Goal: Transaction & Acquisition: Purchase product/service

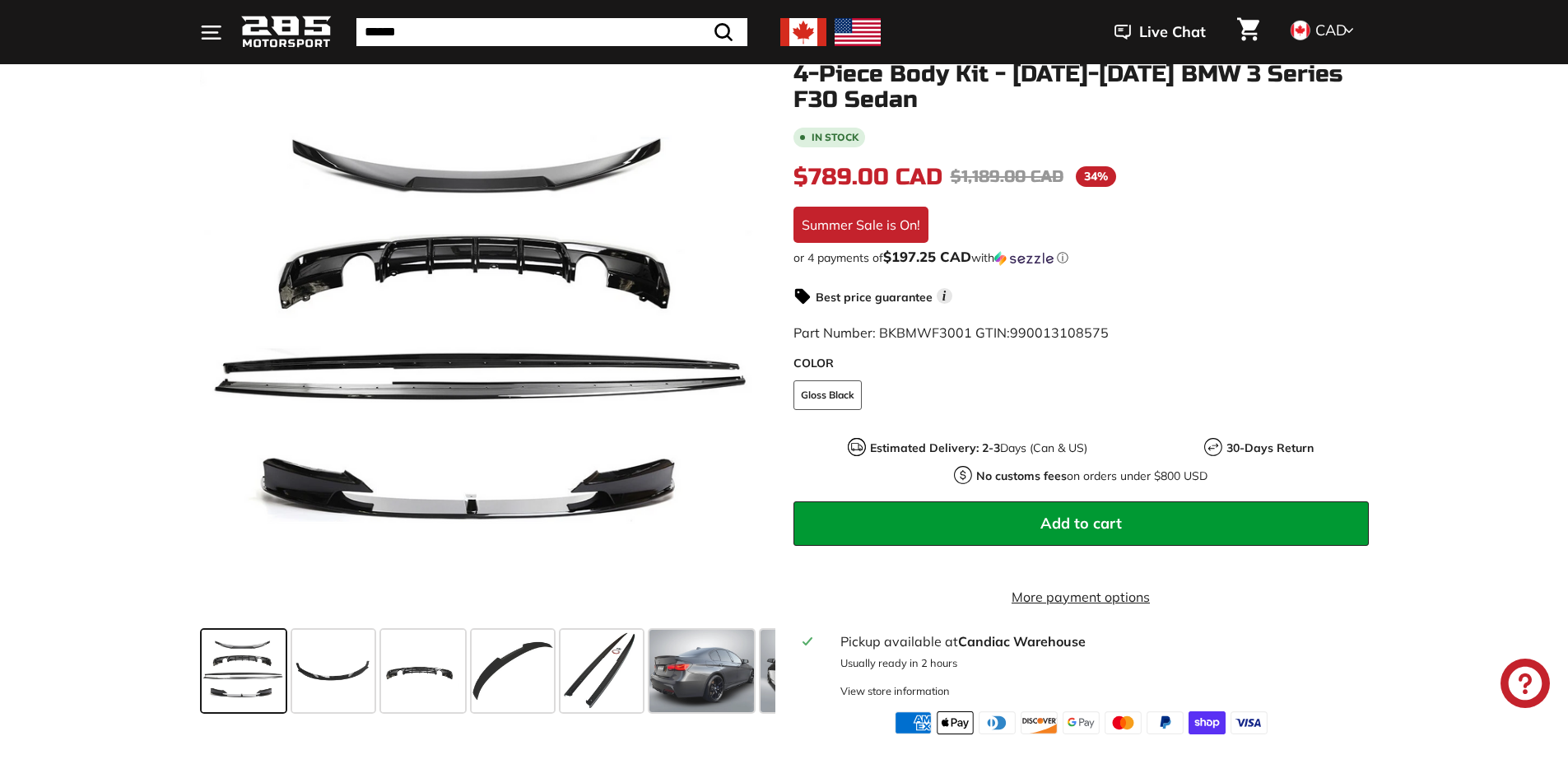
scroll to position [246, 0]
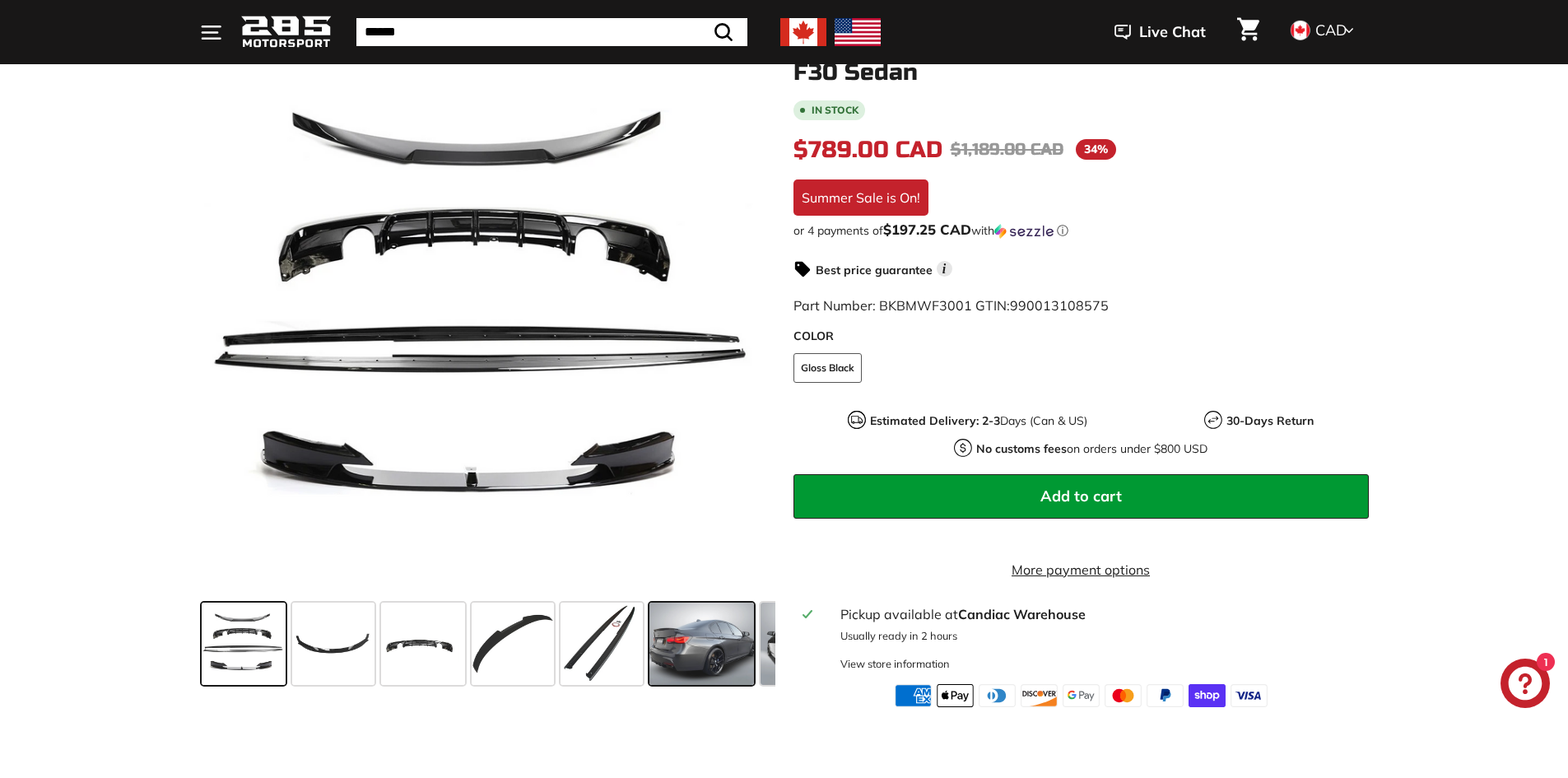
click at [680, 652] on span at bounding box center [701, 644] width 105 height 82
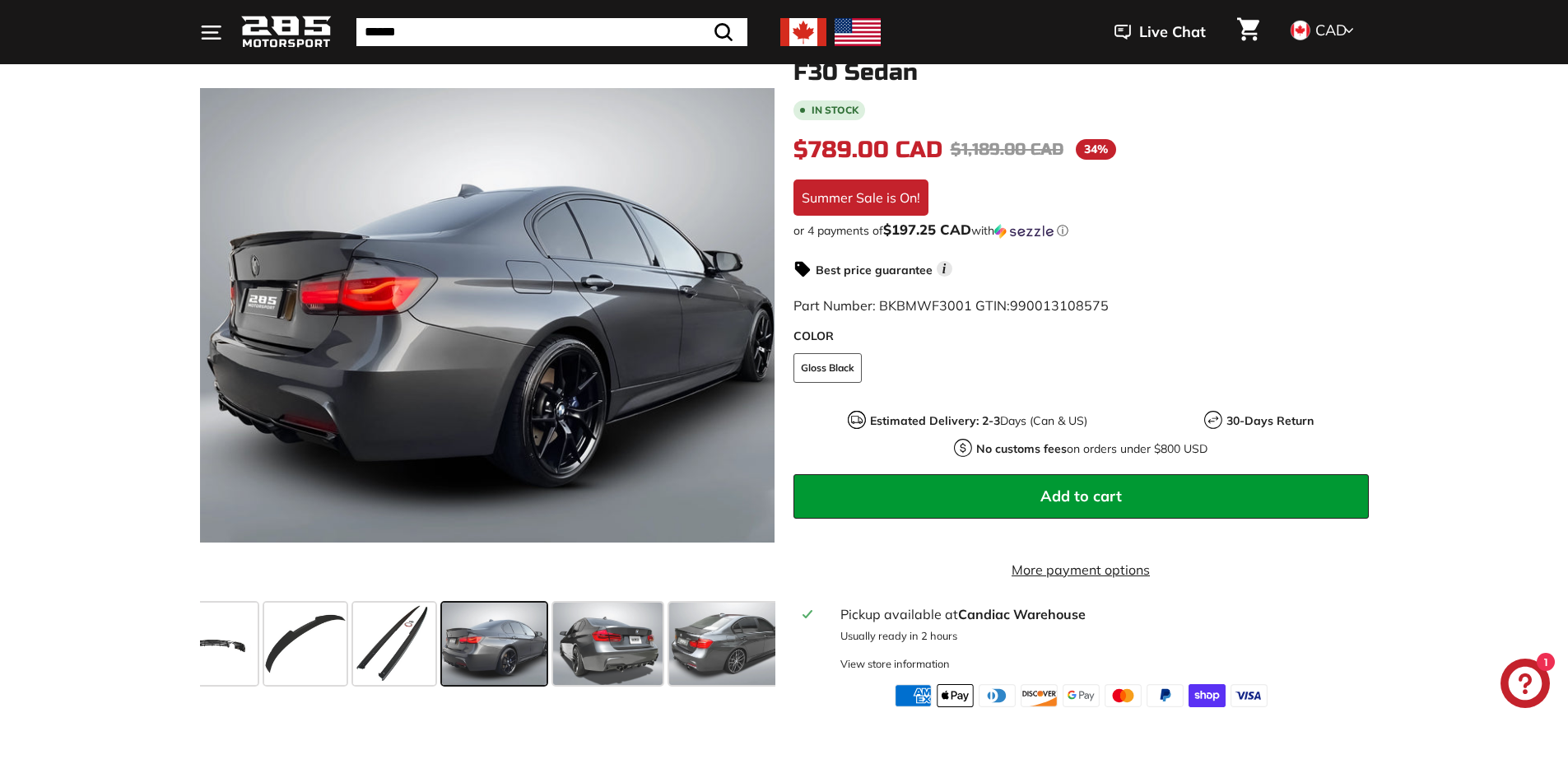
scroll to position [0, 215]
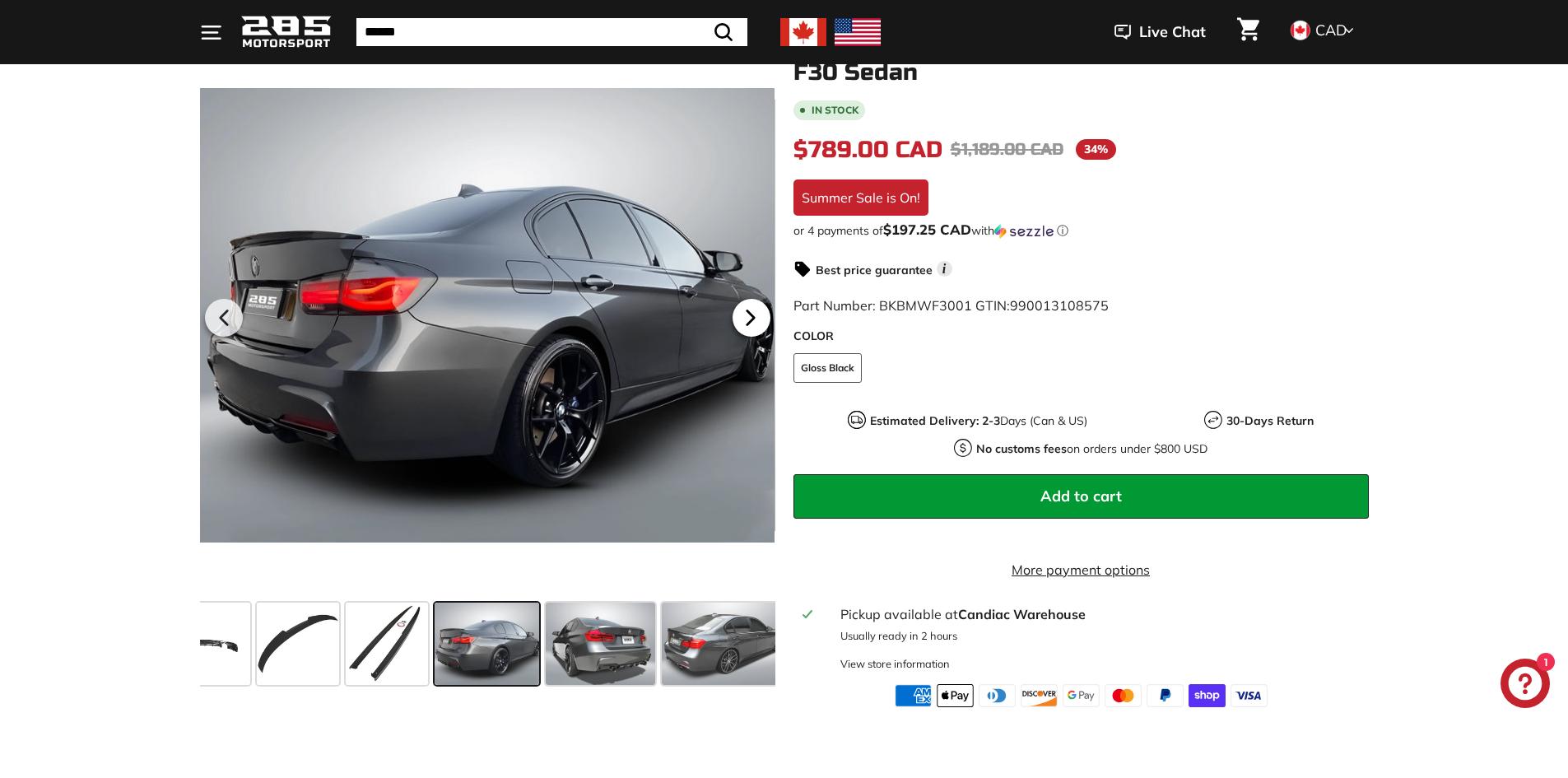
click at [754, 325] on icon at bounding box center [750, 317] width 38 height 38
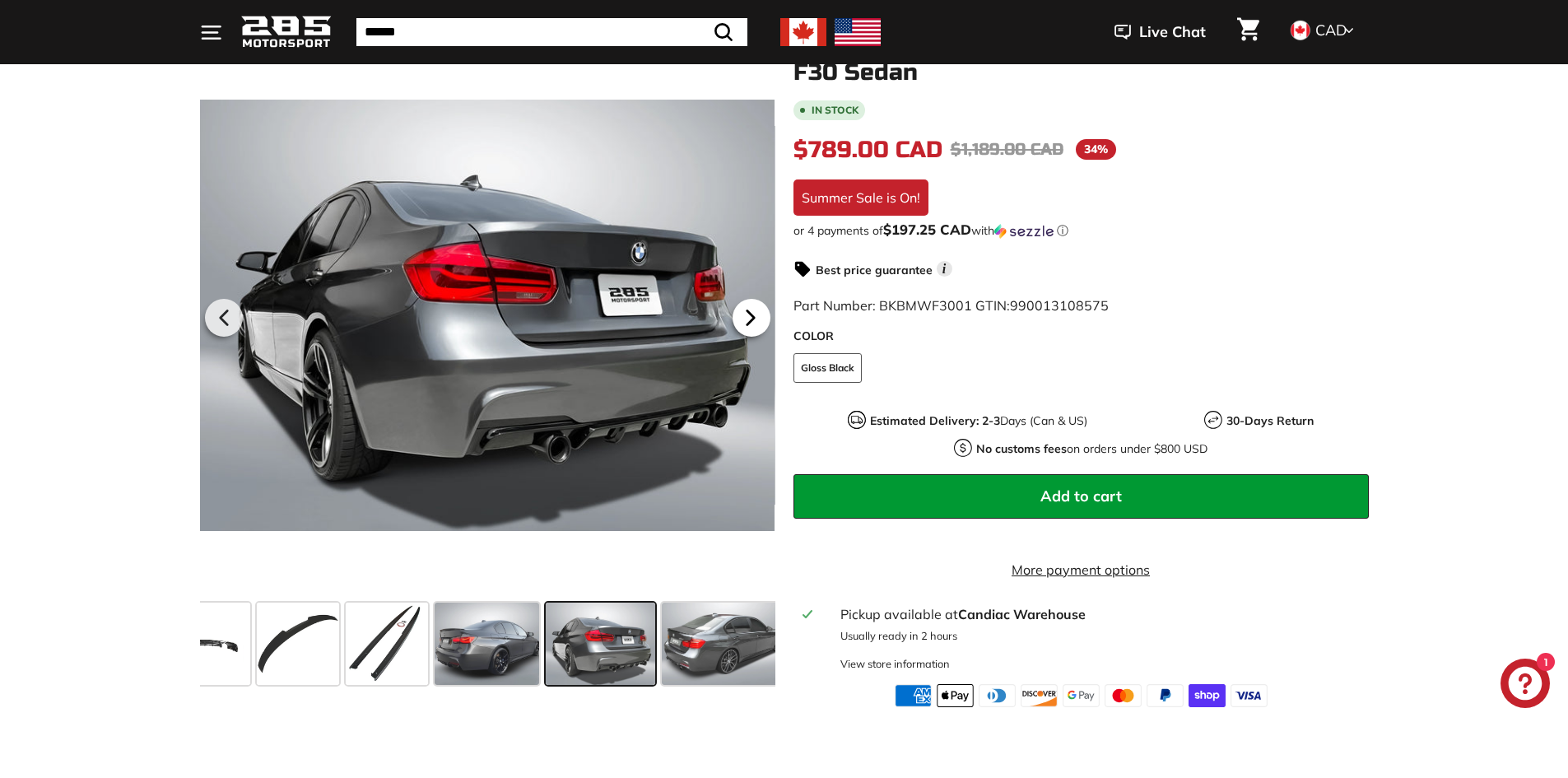
click at [754, 325] on icon at bounding box center [750, 317] width 38 height 38
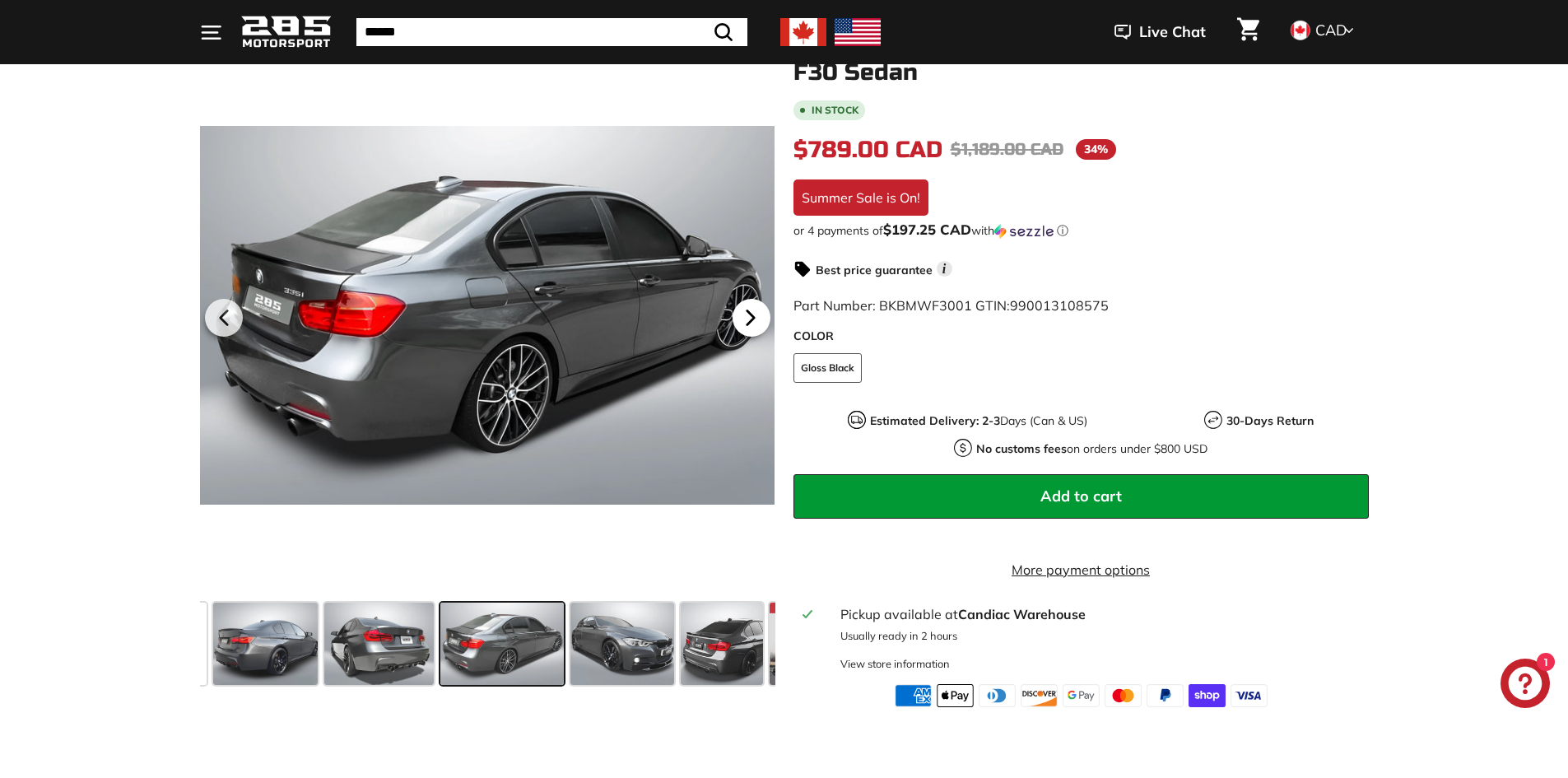
scroll to position [0, 451]
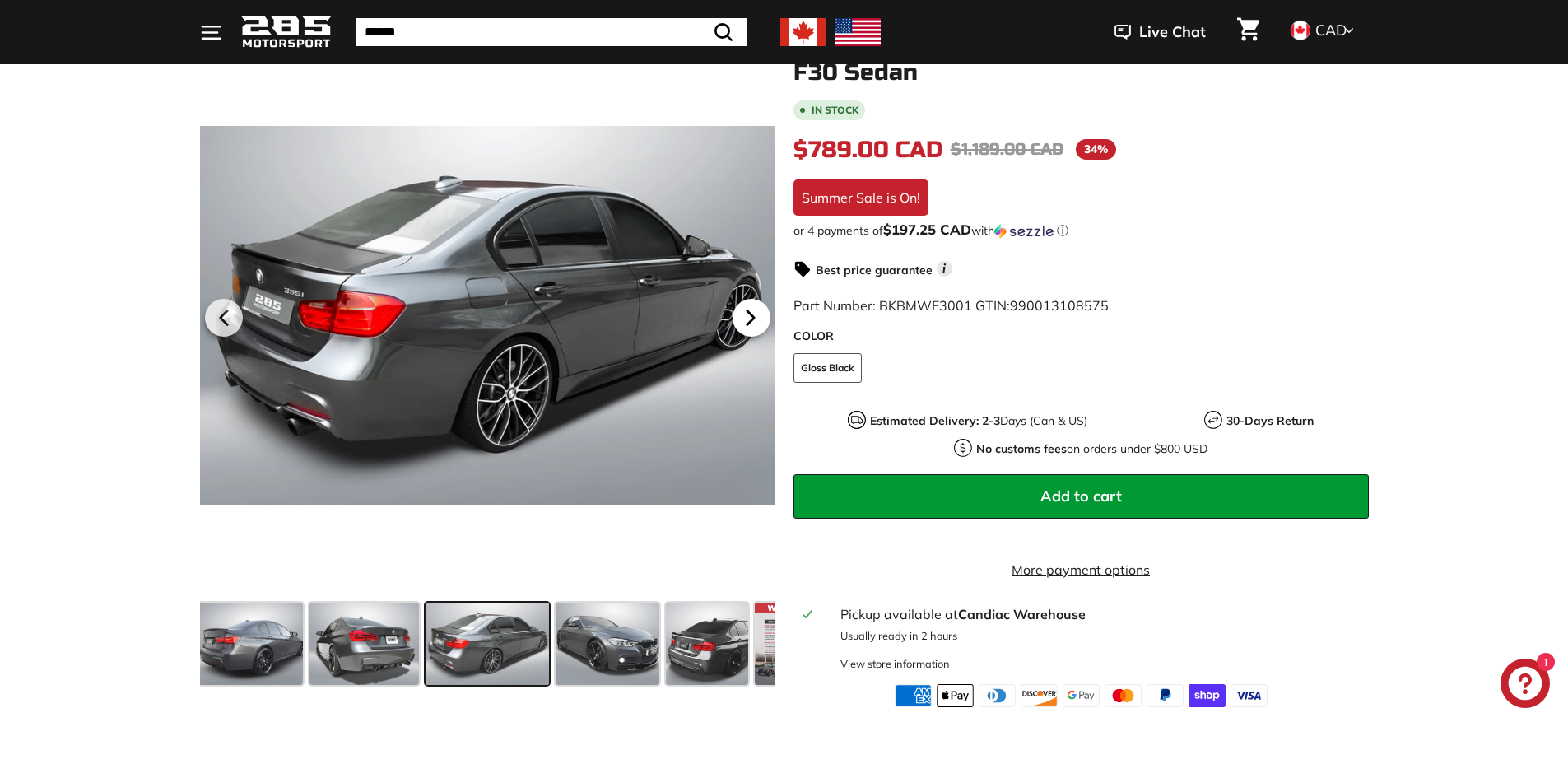
click at [754, 325] on icon at bounding box center [750, 317] width 38 height 38
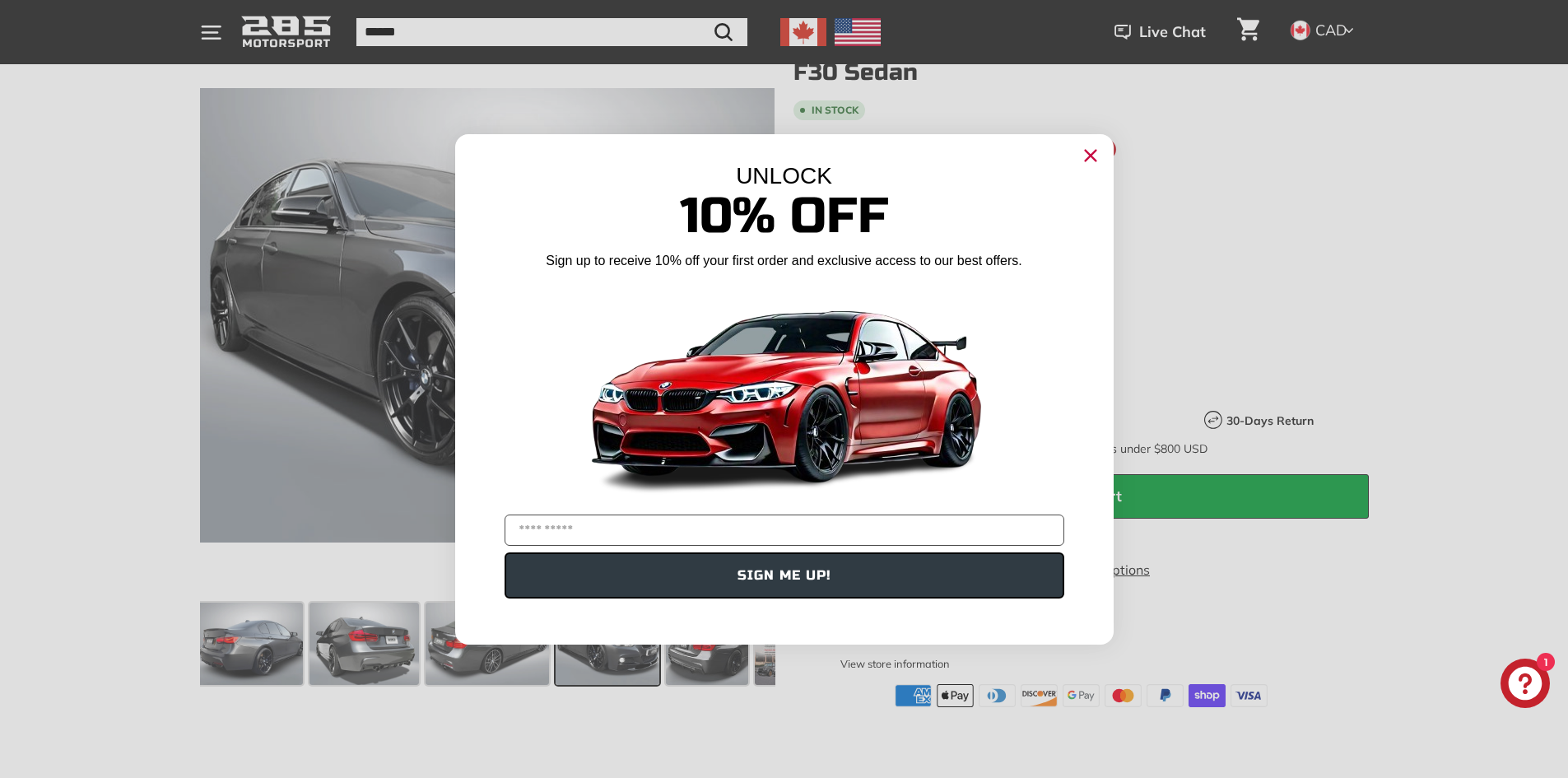
click at [1093, 153] on icon "Close dialog" at bounding box center [1090, 155] width 11 height 11
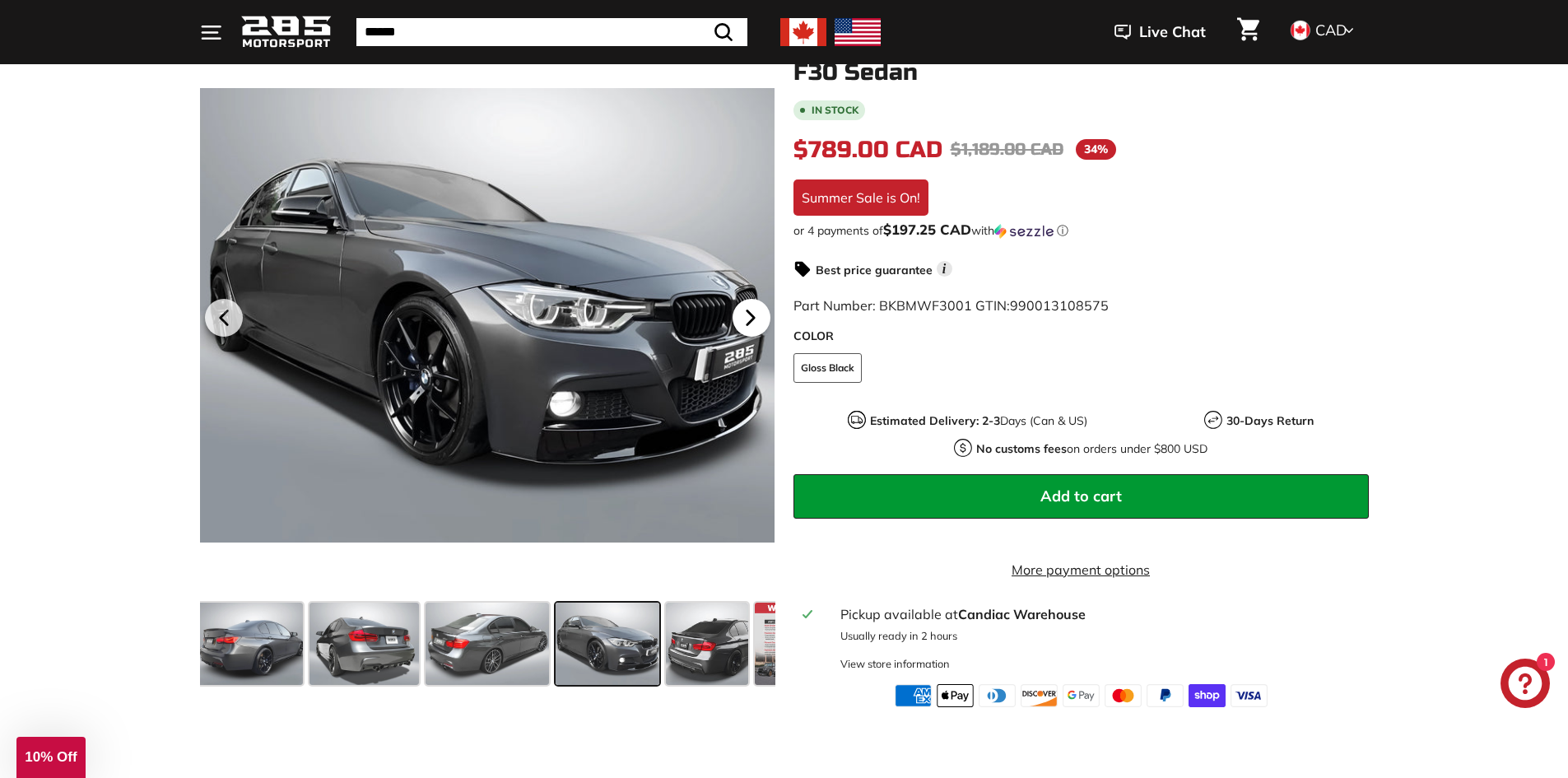
click at [749, 315] on icon at bounding box center [749, 318] width 6 height 14
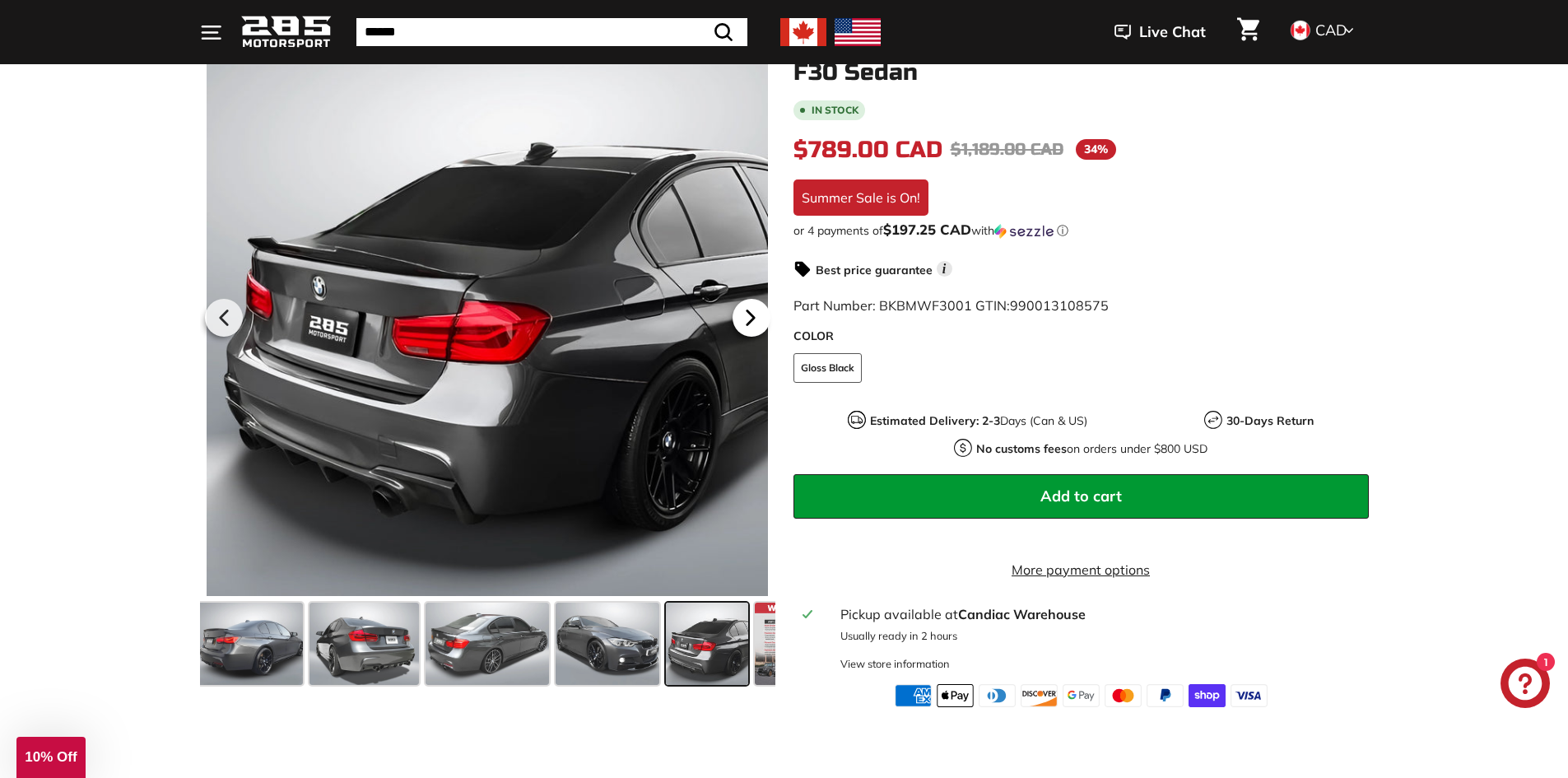
scroll to position [0, 517]
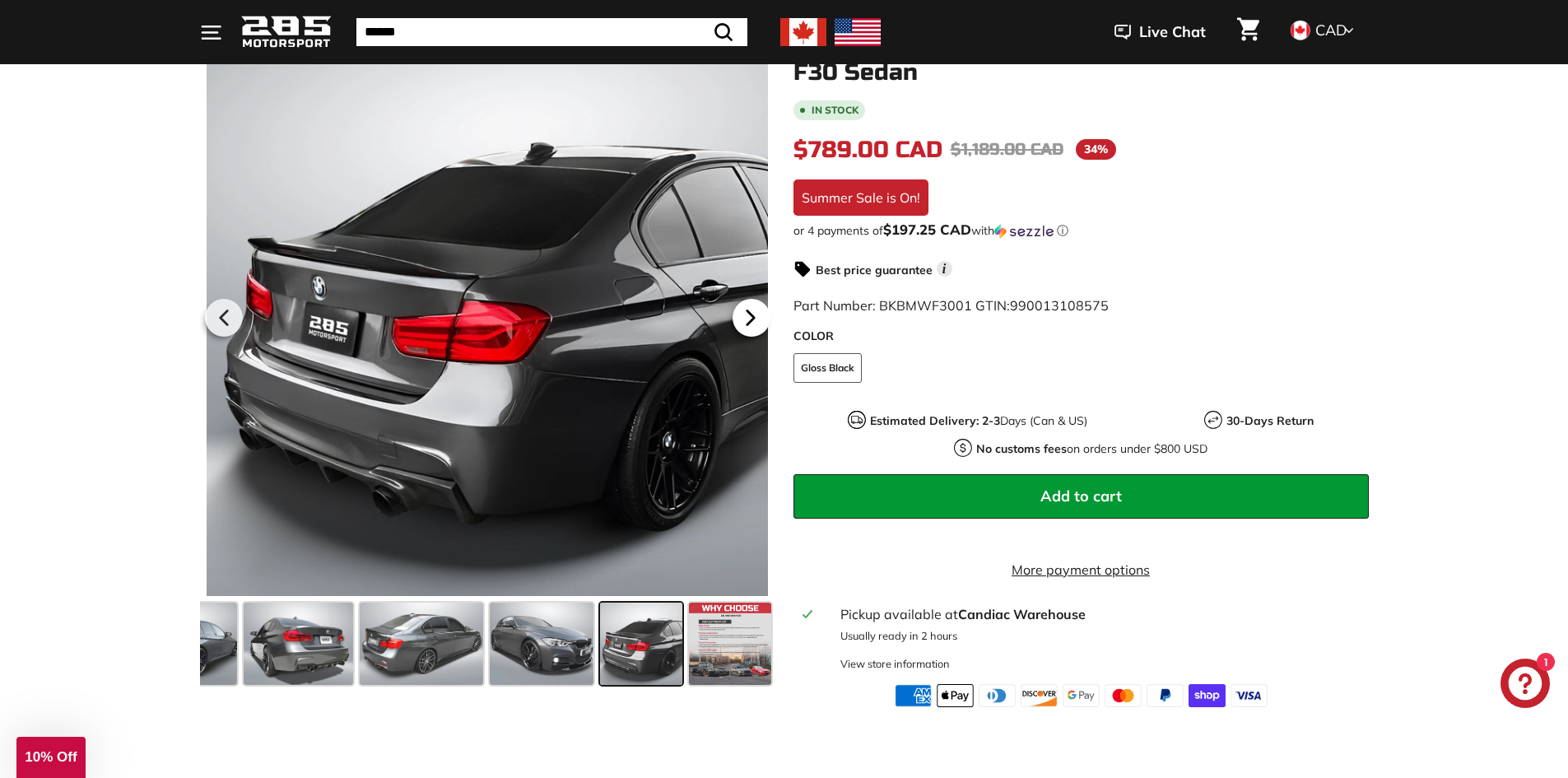
click at [749, 315] on icon at bounding box center [749, 318] width 6 height 14
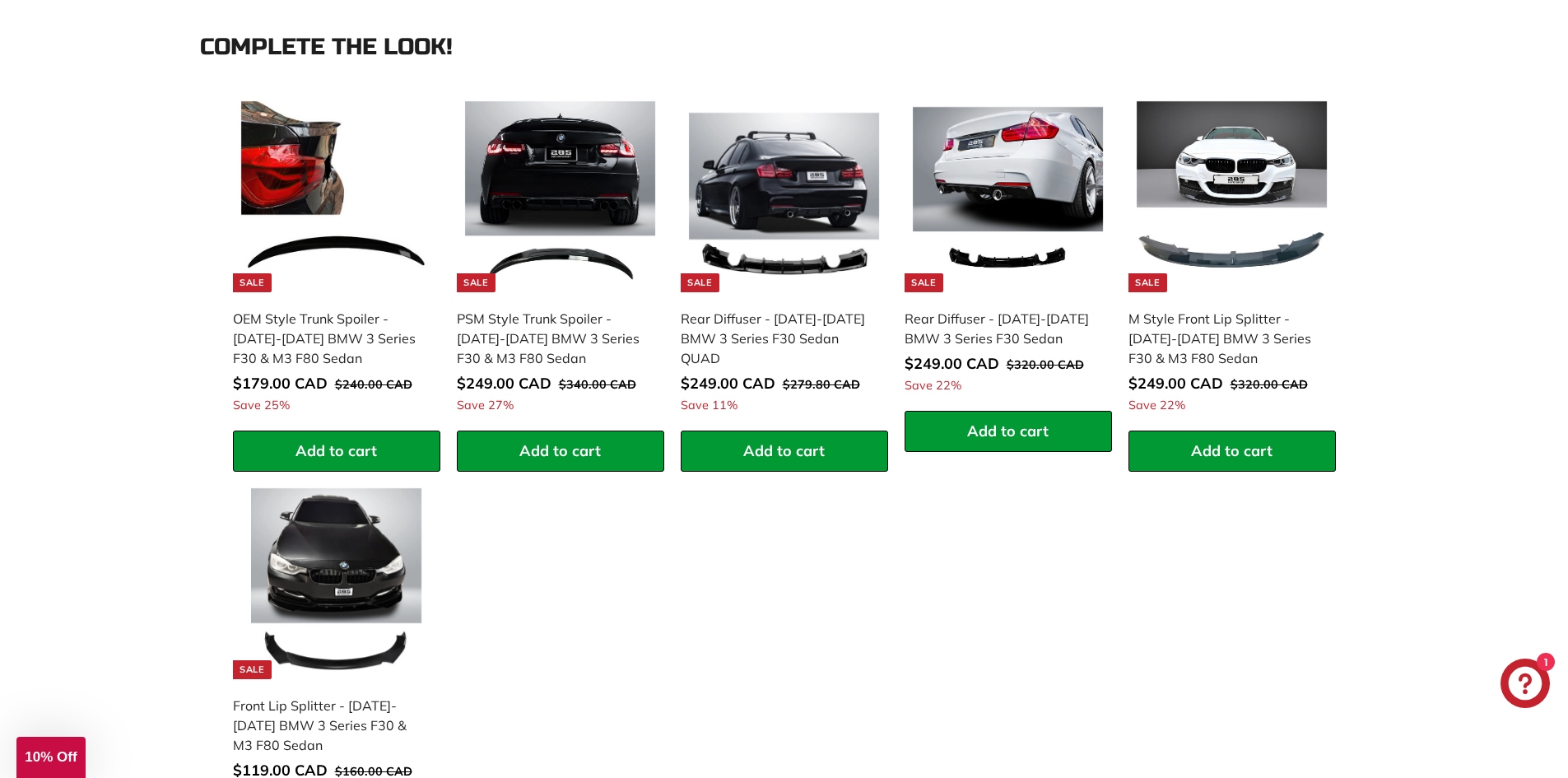
scroll to position [1728, 0]
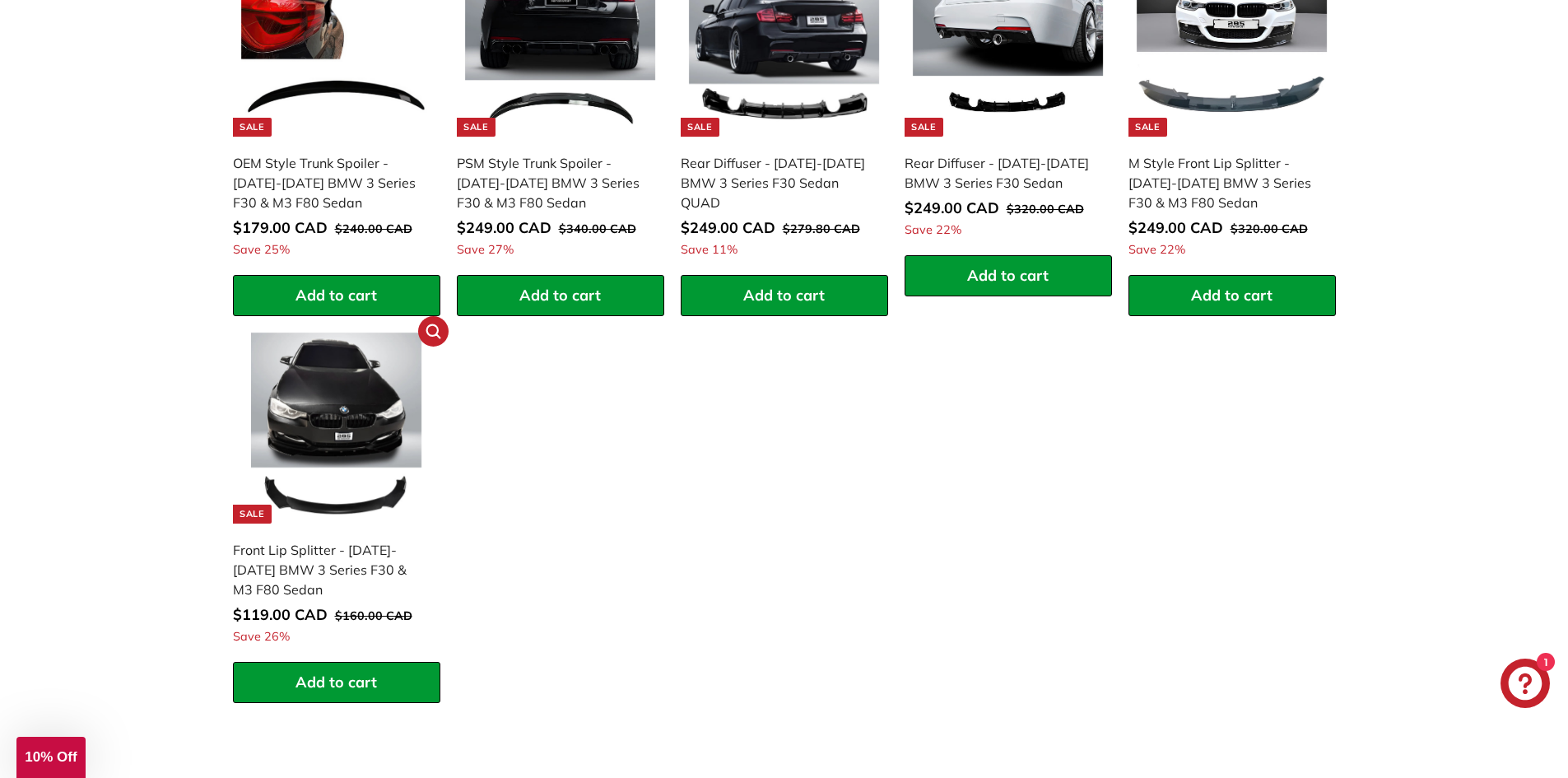
click at [408, 376] on img at bounding box center [336, 428] width 191 height 191
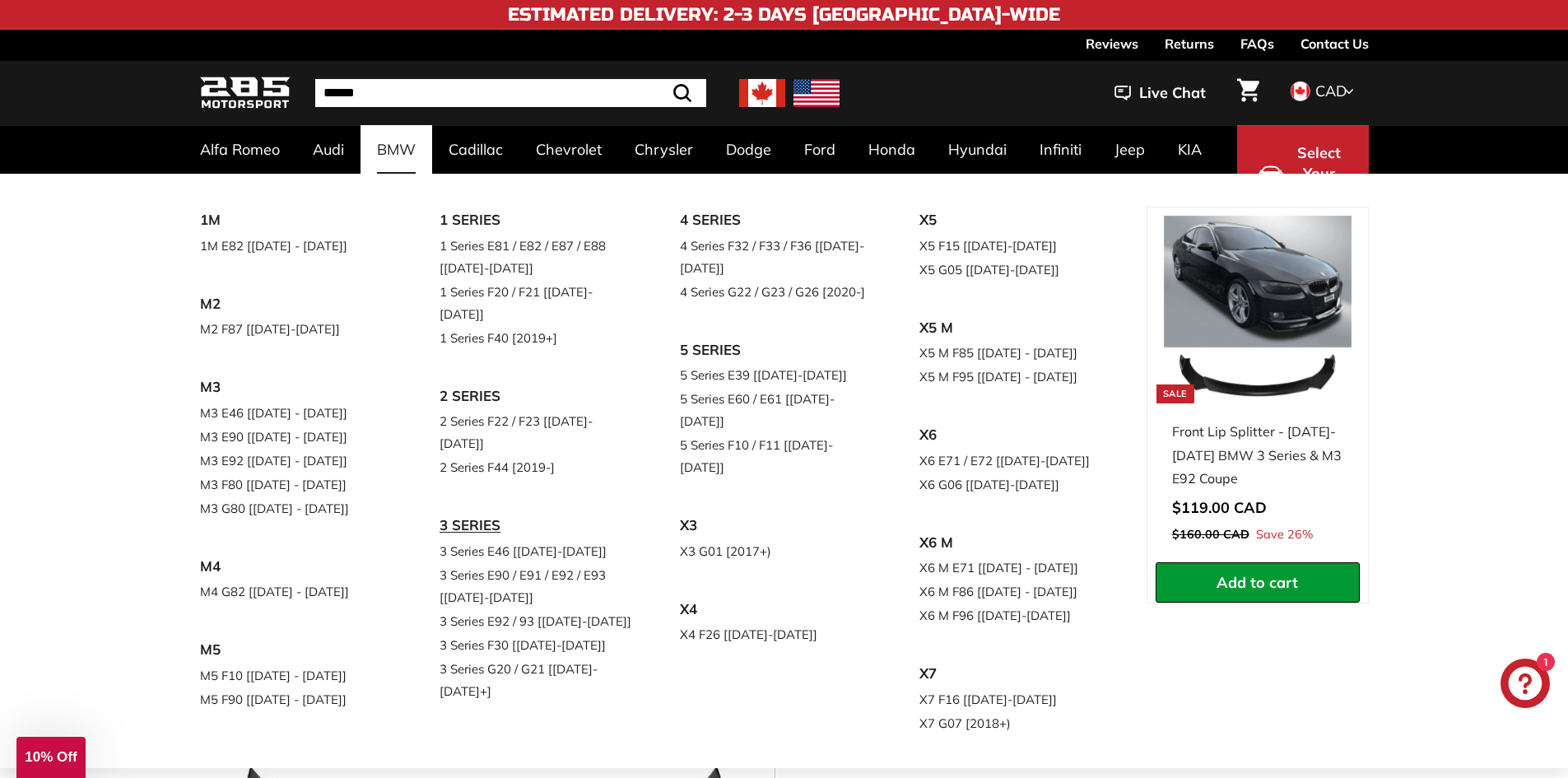
click at [469, 512] on link "3 SERIES" at bounding box center [536, 525] width 195 height 27
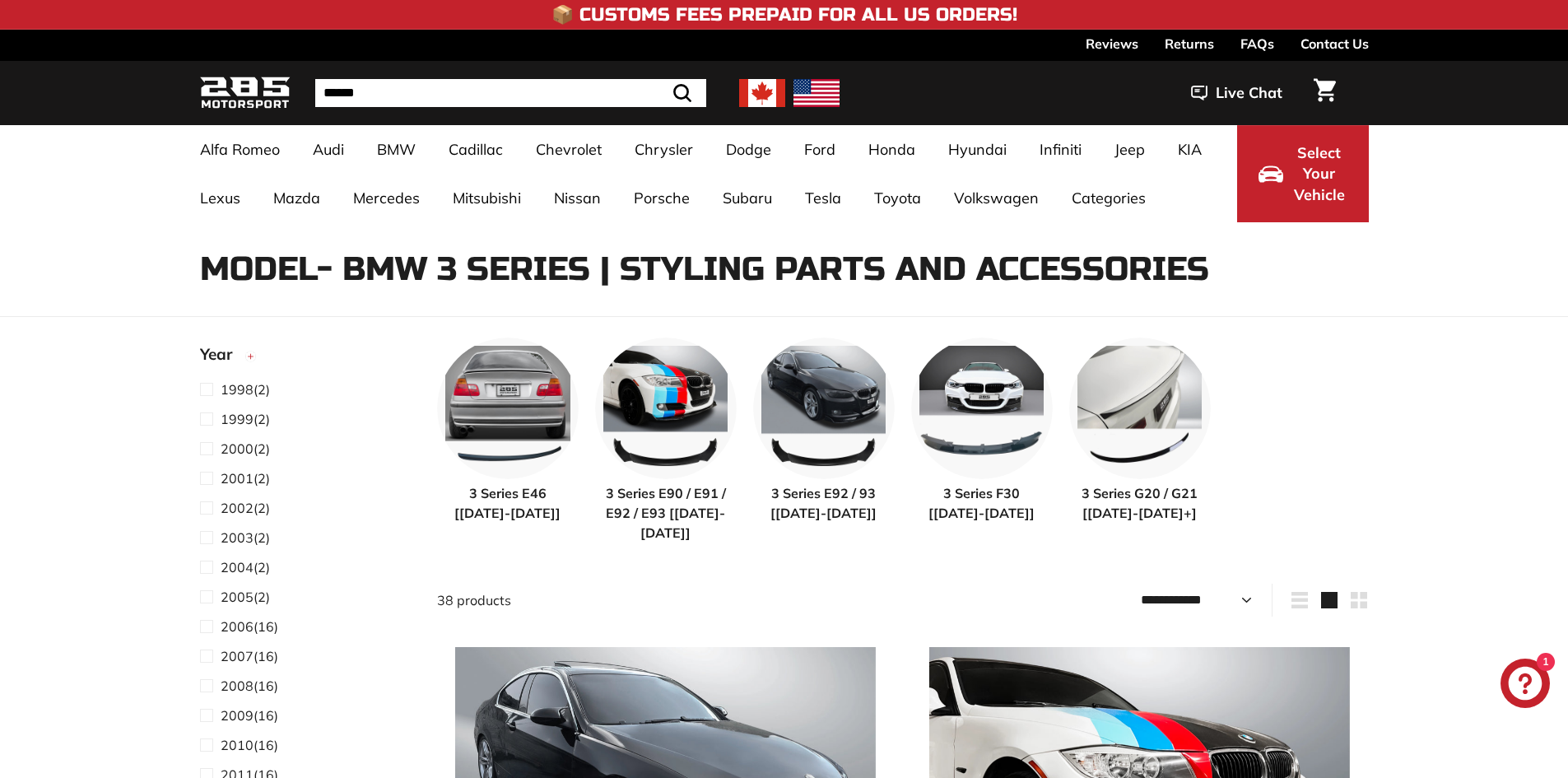
select select "**********"
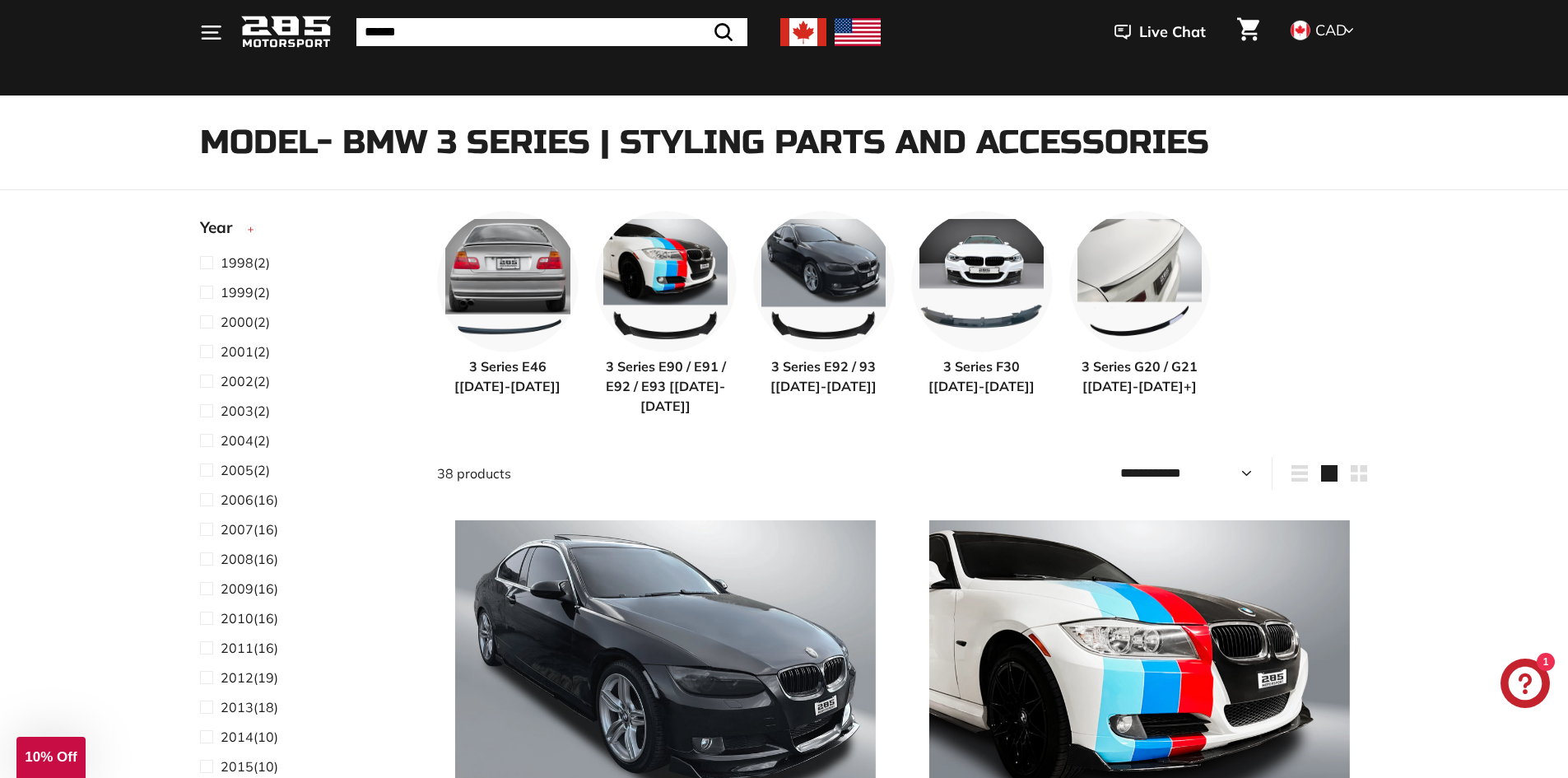
scroll to position [165, 0]
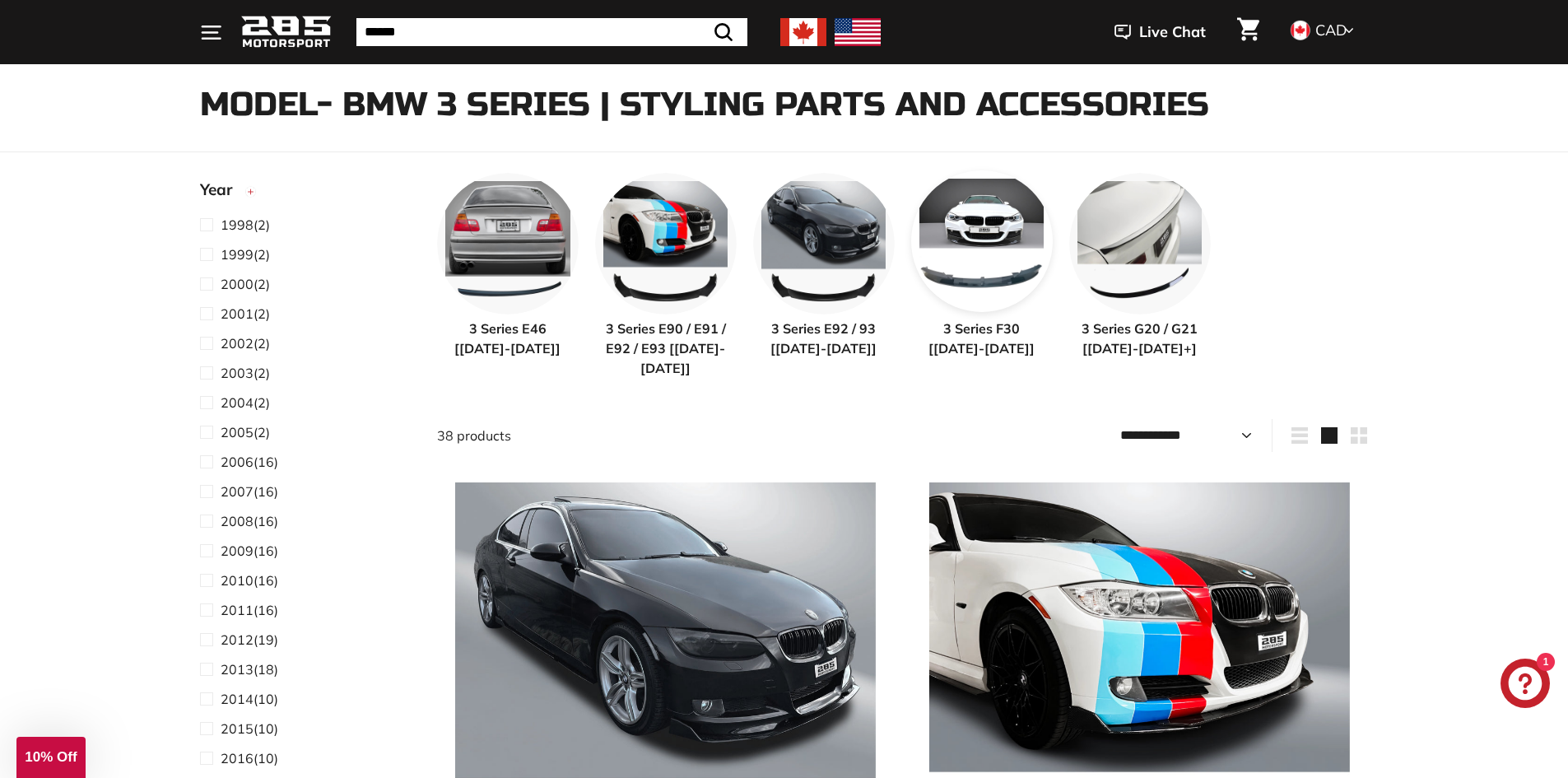
click at [1007, 222] on img at bounding box center [982, 241] width 142 height 142
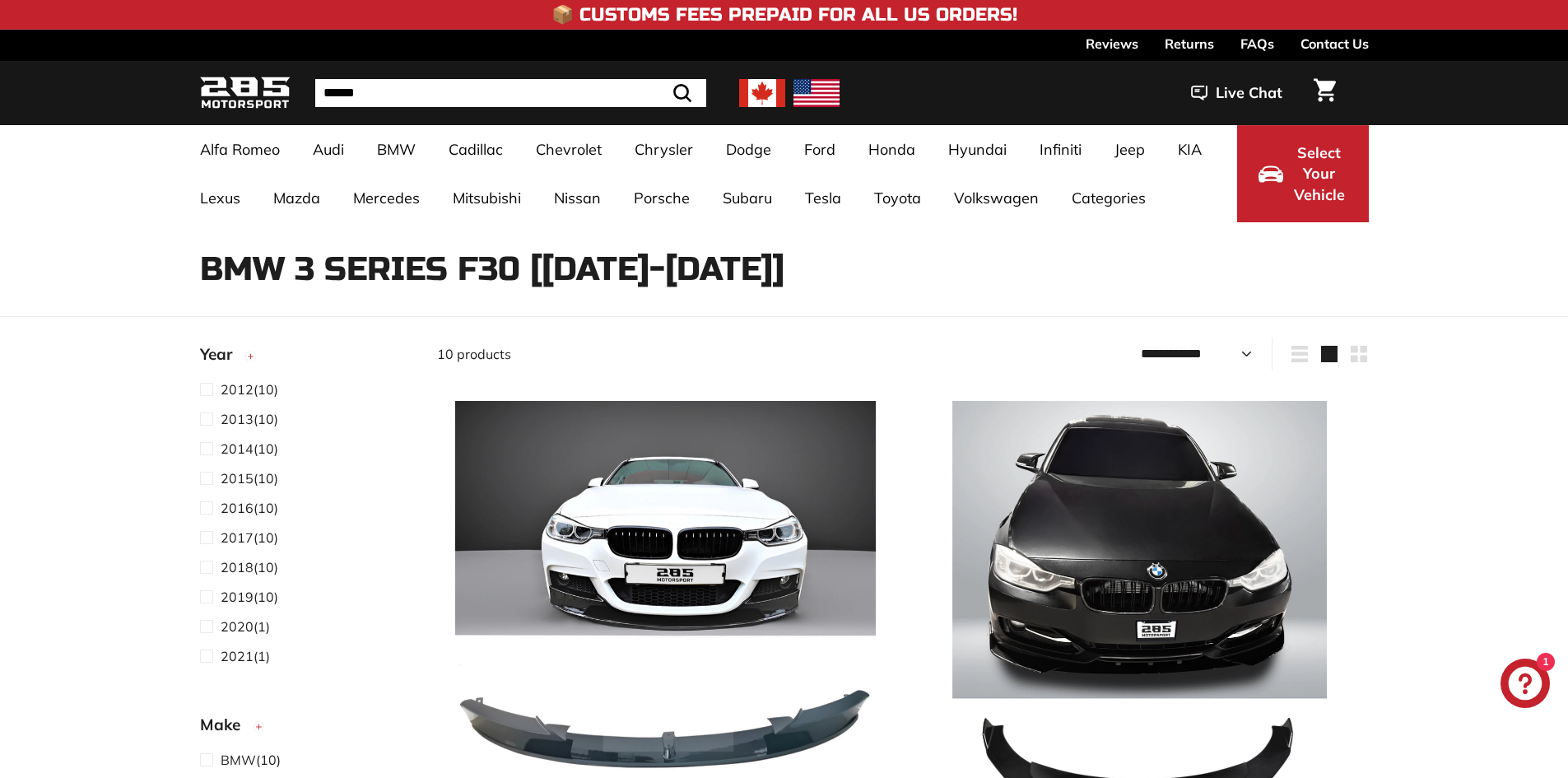
select select "**********"
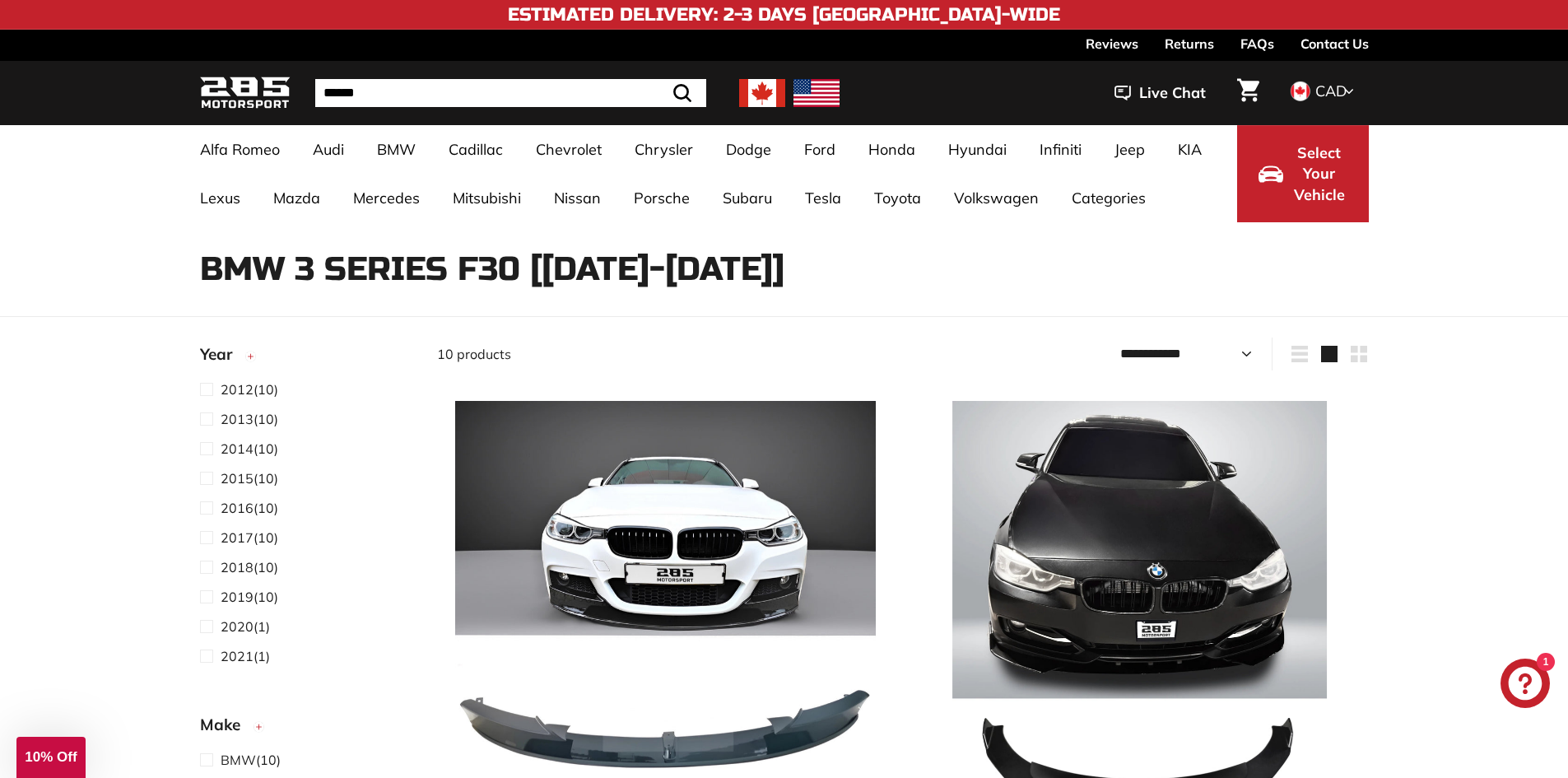
click at [1250, 353] on select "**********" at bounding box center [1186, 353] width 146 height 33
